Goal: Information Seeking & Learning: Find specific page/section

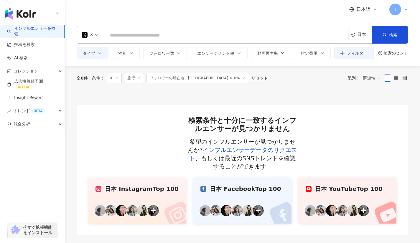
click at [243, 79] on span at bounding box center [244, 78] width 3 height 3
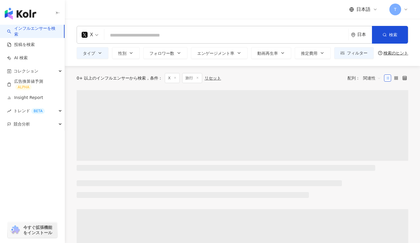
click at [198, 34] on input "search" at bounding box center [227, 35] width 240 height 11
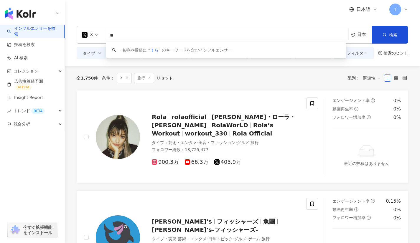
type input "*"
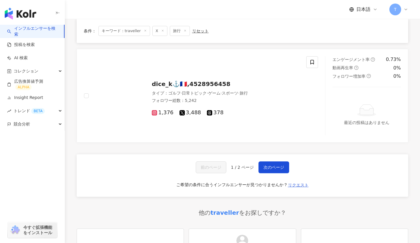
scroll to position [1153, 0]
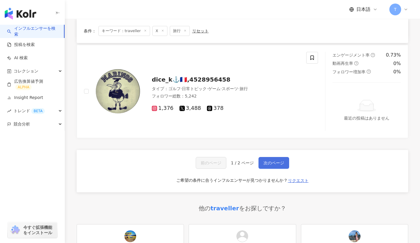
type input "*********"
click at [274, 164] on span "次のページ" at bounding box center [274, 163] width 21 height 5
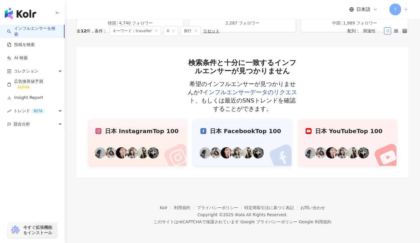
scroll to position [0, 0]
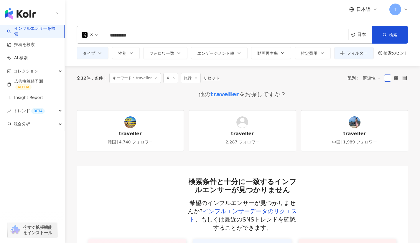
click at [361, 28] on div "日本" at bounding box center [361, 34] width 21 height 17
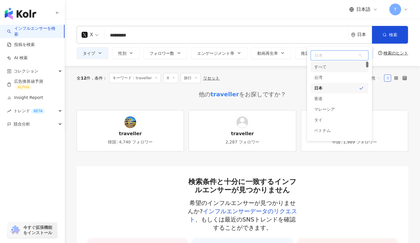
click at [341, 64] on div "すべて" at bounding box center [340, 67] width 58 height 11
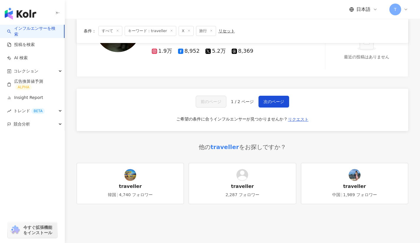
scroll to position [1255, 0]
